Goal: Transaction & Acquisition: Subscribe to service/newsletter

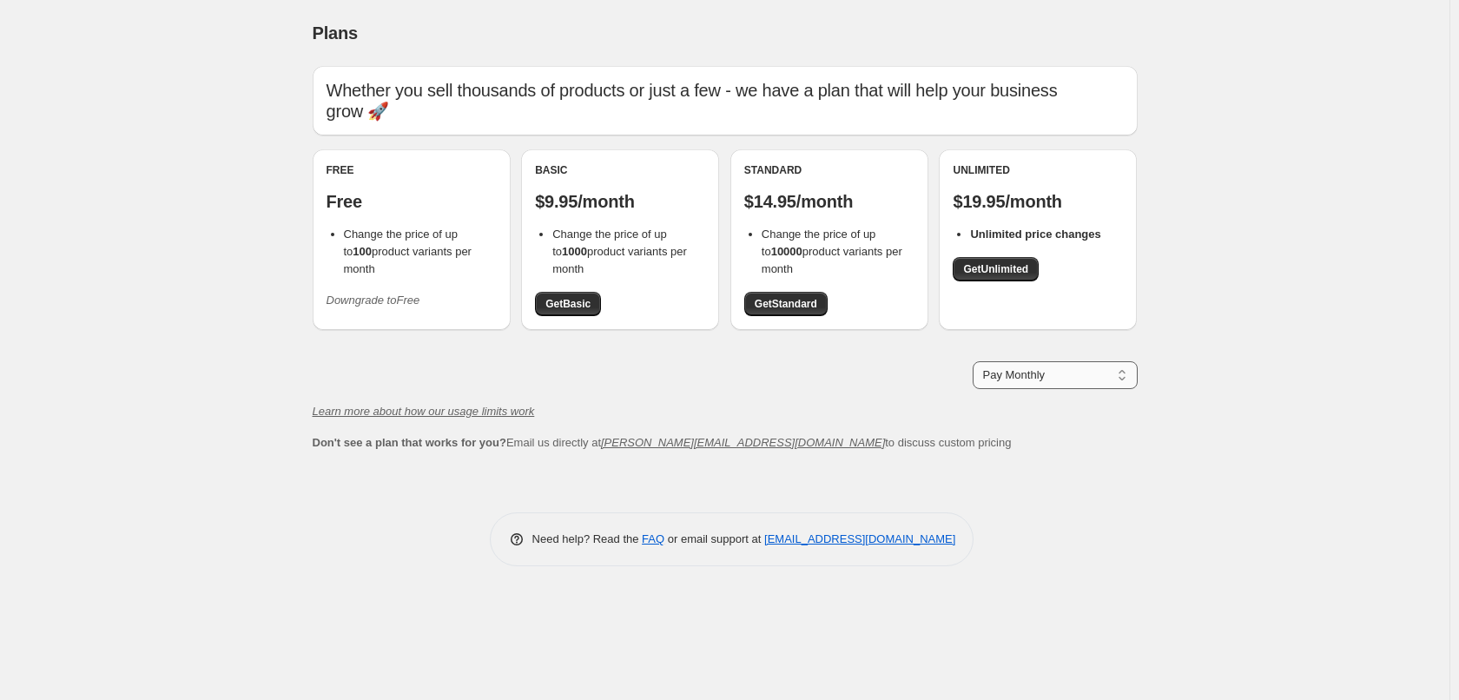
click at [1124, 384] on select "Pay Monthly Pay Yearly (Save 16%)" at bounding box center [1055, 375] width 165 height 28
click at [885, 379] on div "Pay Monthly Pay Yearly (Save 16%) Pay Monthly" at bounding box center [725, 375] width 825 height 28
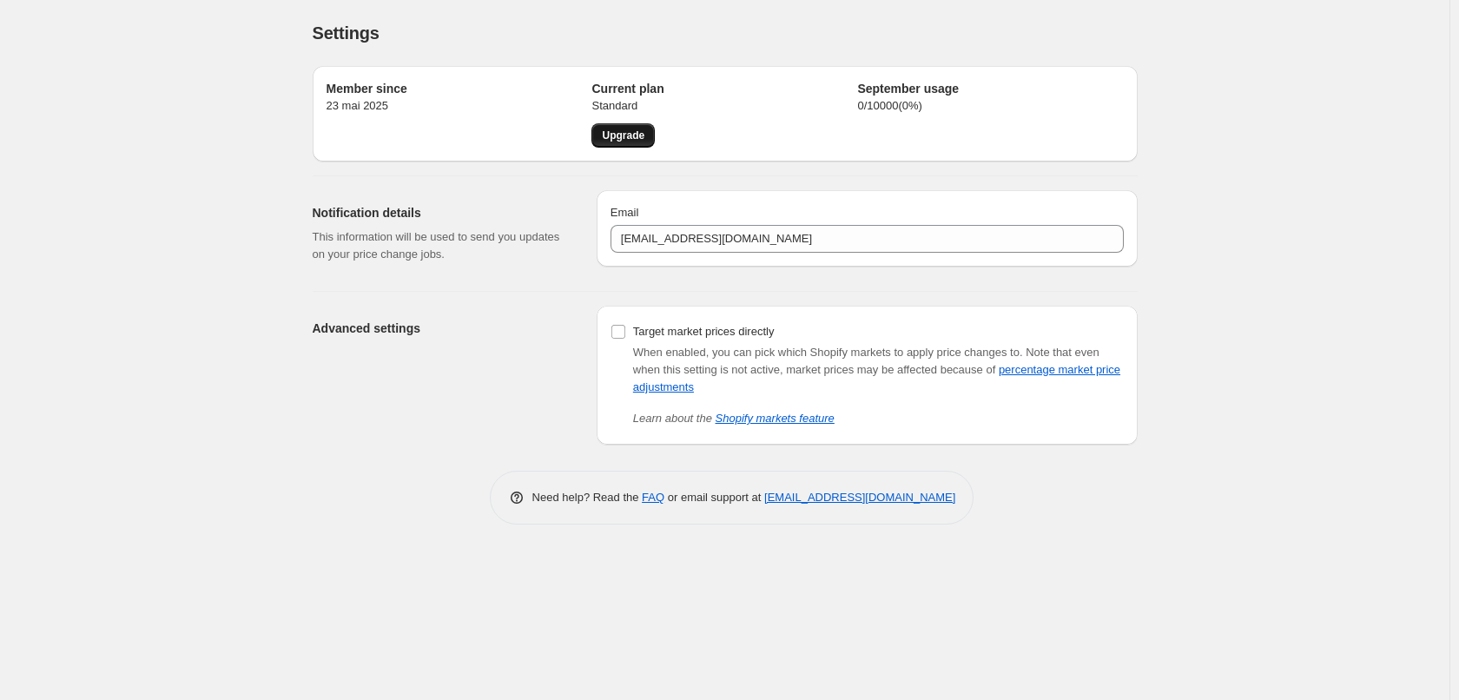
click at [616, 133] on span "Upgrade" at bounding box center [623, 136] width 43 height 14
click at [639, 503] on span "Need help? Read the" at bounding box center [587, 497] width 110 height 13
click at [643, 501] on link "FAQ" at bounding box center [653, 497] width 23 height 13
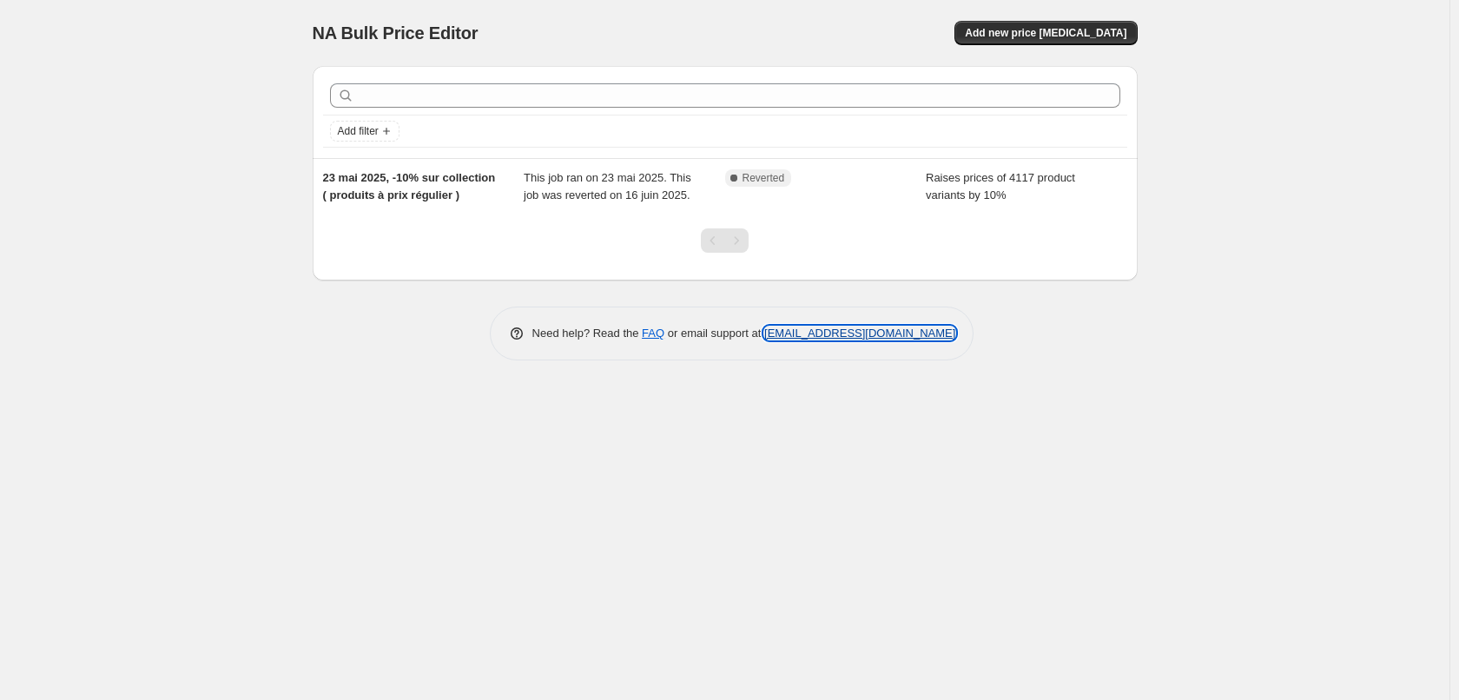
click at [823, 332] on link "support+a57917@northern-apps.com" at bounding box center [859, 333] width 191 height 13
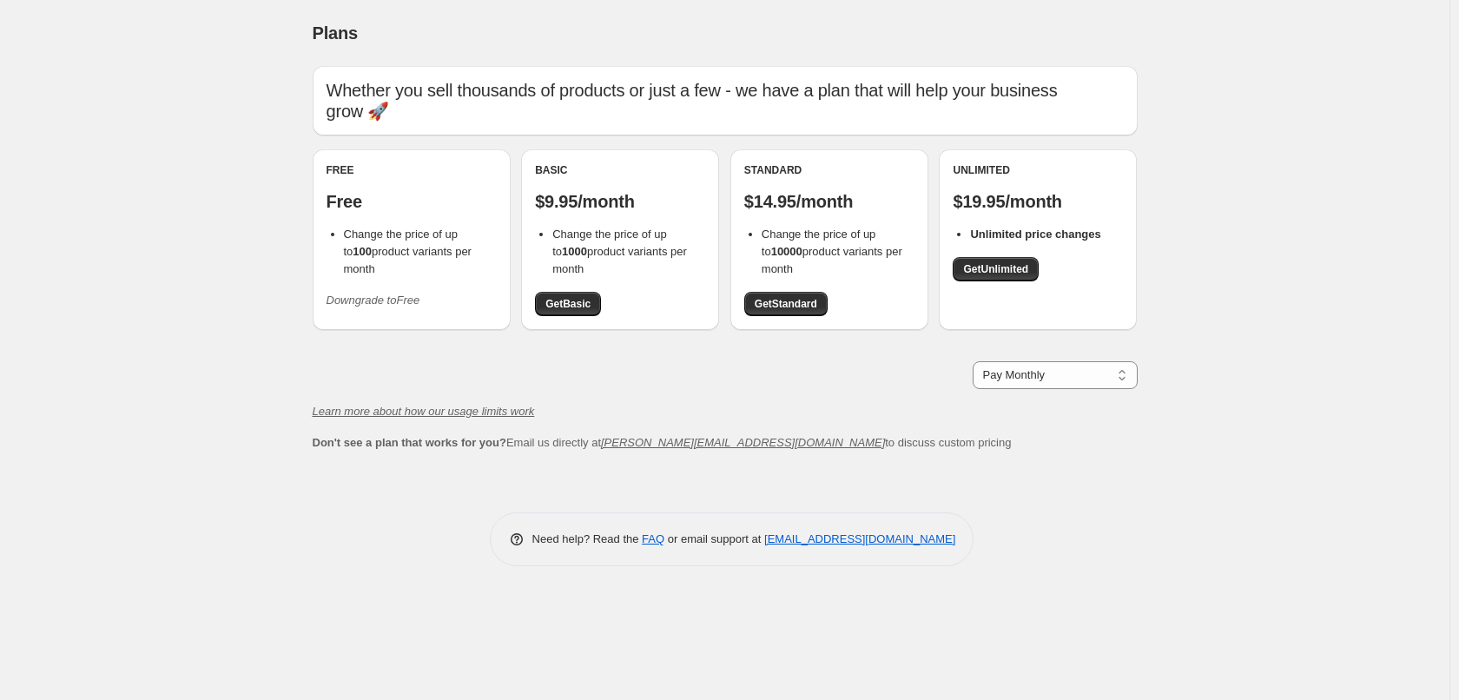
drag, startPoint x: 731, startPoint y: 444, endPoint x: 598, endPoint y: 446, distance: 132.9
click at [598, 446] on span "Don't see a plan that works for you? Email us directly at chris@northern-apps.c…" at bounding box center [662, 442] width 699 height 13
click at [643, 471] on div "Whether you sell thousands of products or just a few - we have a plan that will…" at bounding box center [725, 276] width 825 height 420
drag, startPoint x: 729, startPoint y: 440, endPoint x: 604, endPoint y: 449, distance: 125.4
click at [604, 449] on span "Don't see a plan that works for you? Email us directly at chris@northern-apps.c…" at bounding box center [662, 442] width 699 height 13
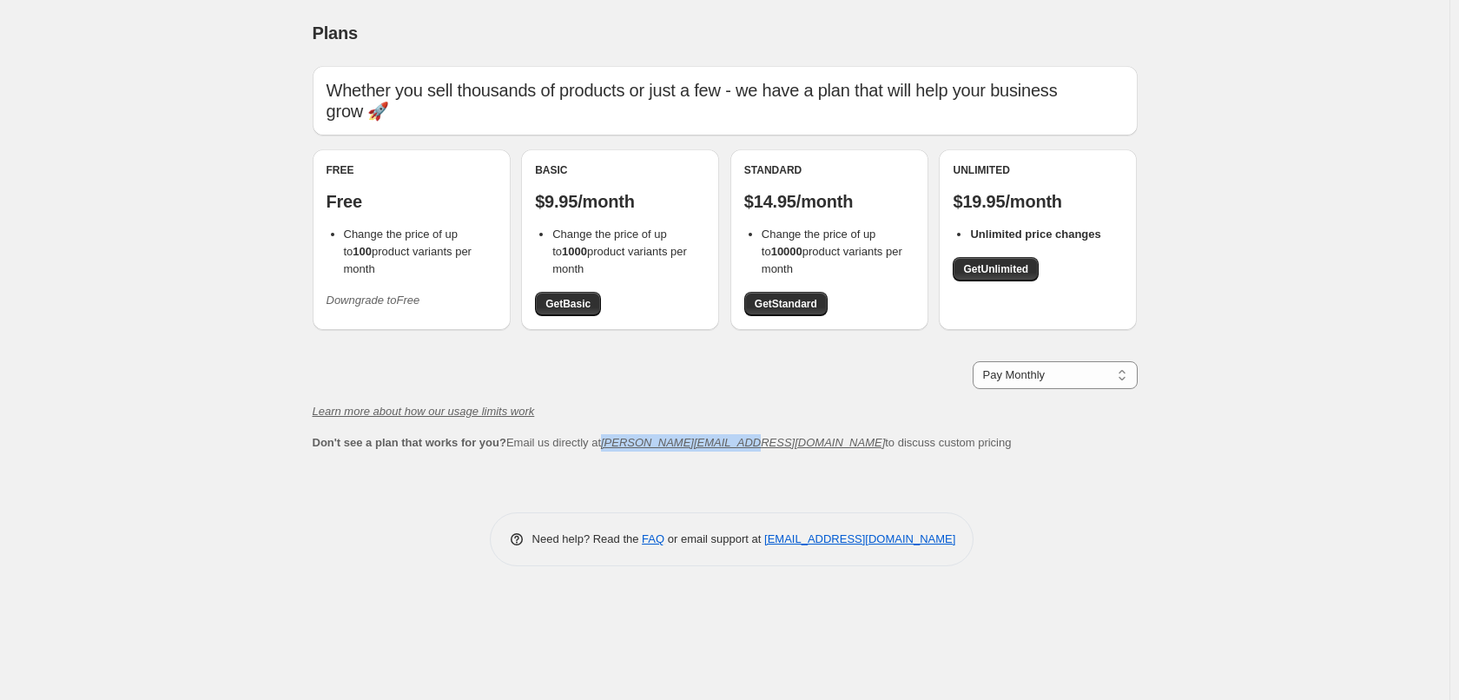
copy icon "chris@northern-apps.com"
